Goal: Navigation & Orientation: Find specific page/section

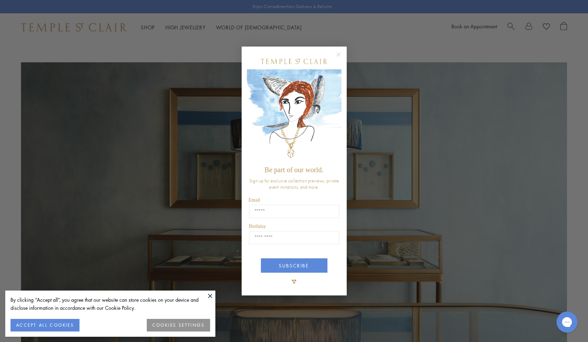
click at [337, 56] on circle "Close dialog" at bounding box center [338, 54] width 8 height 8
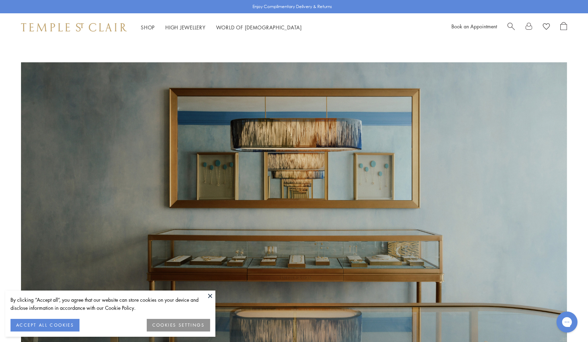
click at [211, 296] on button at bounding box center [210, 296] width 11 height 11
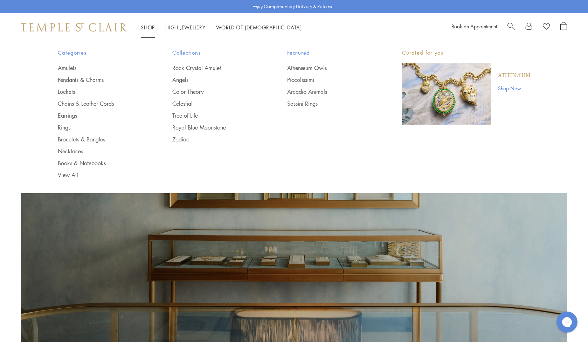
click at [153, 26] on link "Shop Shop" at bounding box center [148, 27] width 14 height 7
click at [183, 80] on link "Angels" at bounding box center [215, 80] width 87 height 8
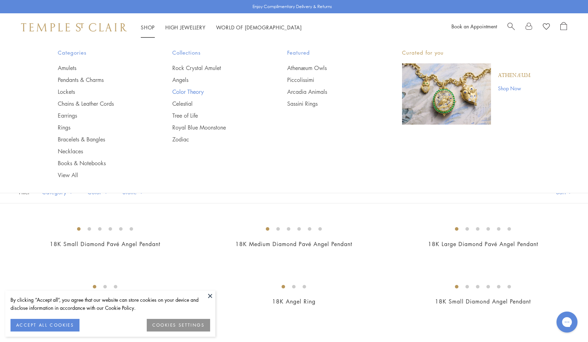
click at [185, 91] on link "Color Theory" at bounding box center [215, 92] width 87 height 8
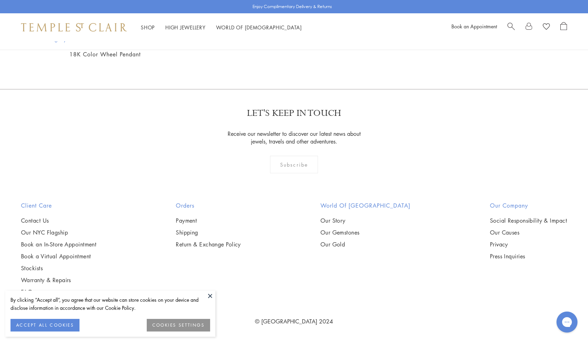
scroll to position [798, 0]
click at [0, 0] on img at bounding box center [0, 0] width 0 height 0
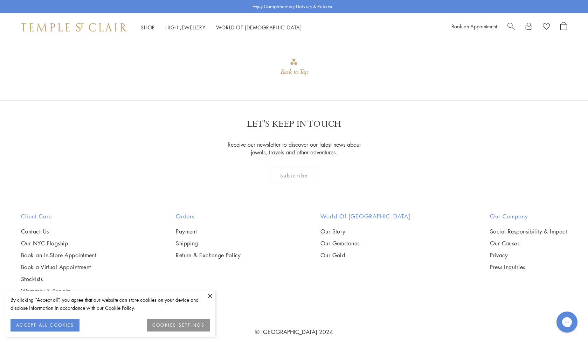
scroll to position [645, 0]
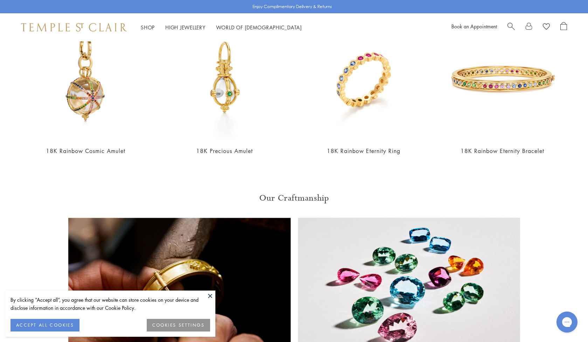
click at [60, 25] on img at bounding box center [74, 27] width 106 height 8
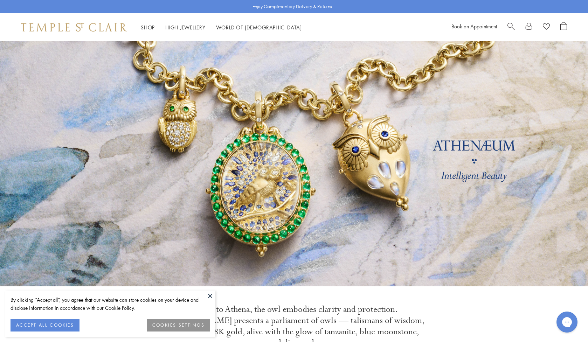
click at [180, 324] on button "COOKIES SETTINGS" at bounding box center [178, 325] width 63 height 13
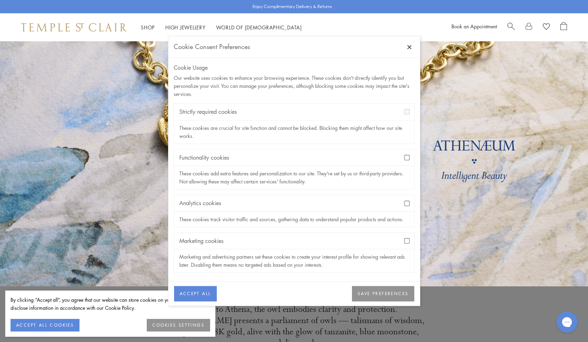
click at [410, 46] on button at bounding box center [409, 47] width 11 height 11
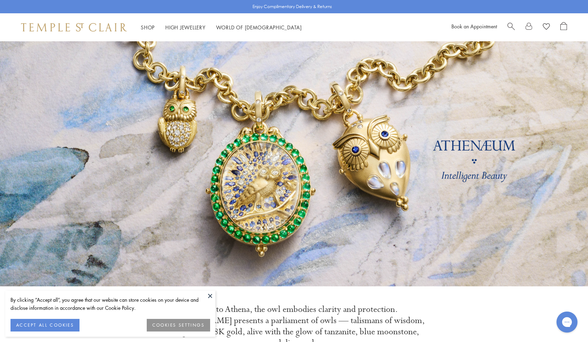
click at [209, 298] on button at bounding box center [210, 296] width 11 height 11
